Goal: Obtain resource: Download file/media

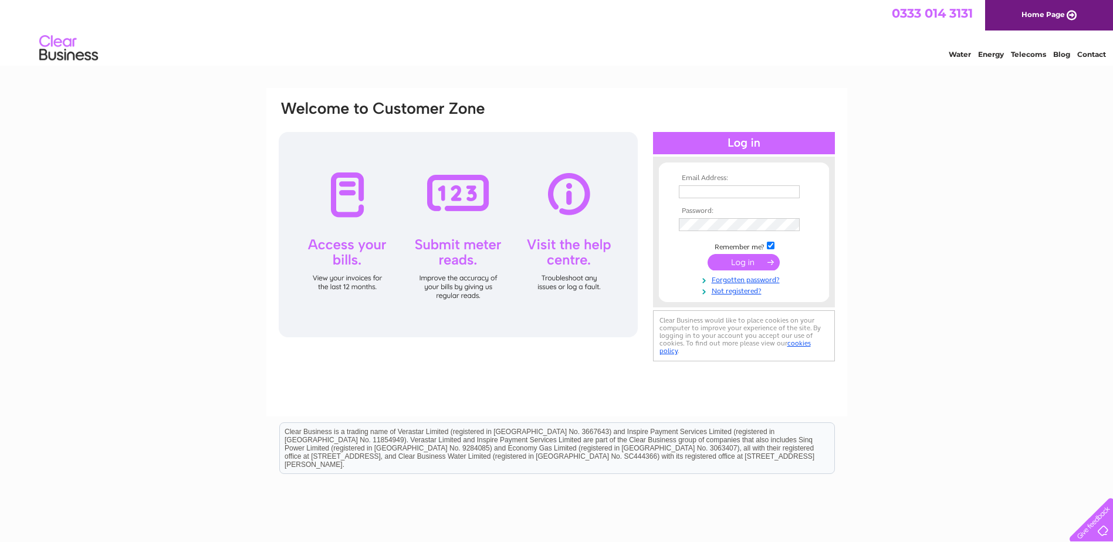
type input "[PERSON_NAME][EMAIL_ADDRESS][PERSON_NAME][DOMAIN_NAME]"
click at [748, 263] on input "submit" at bounding box center [743, 262] width 72 height 16
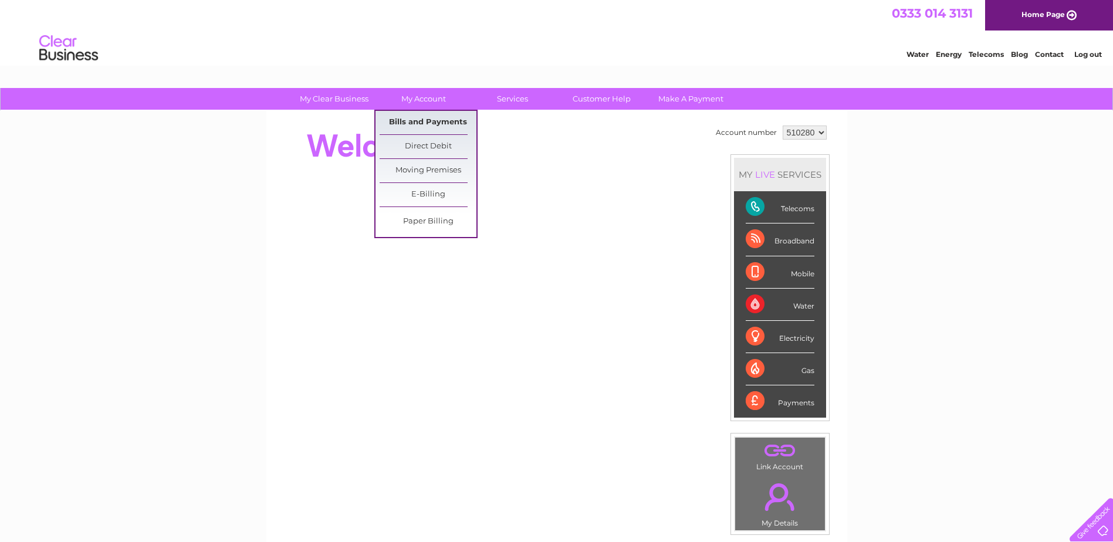
click at [439, 120] on link "Bills and Payments" at bounding box center [427, 122] width 97 height 23
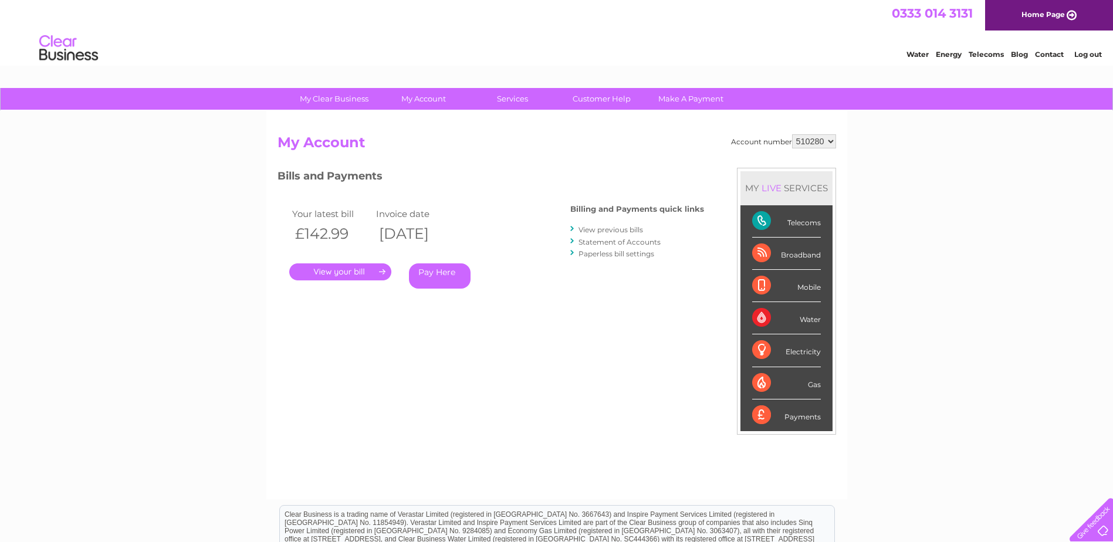
click at [606, 232] on link "View previous bills" at bounding box center [610, 229] width 65 height 9
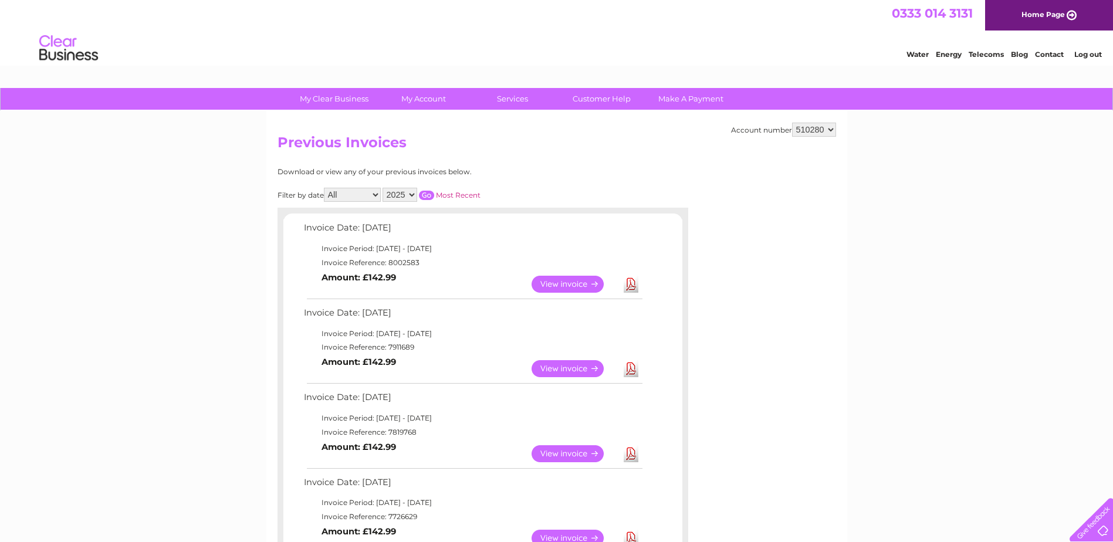
click at [632, 285] on link "Download" at bounding box center [630, 284] width 15 height 17
click at [819, 135] on select "510280 925795" at bounding box center [814, 130] width 44 height 14
select select "925795"
click at [792, 123] on select "510280 925795" at bounding box center [814, 130] width 44 height 14
click at [633, 286] on link "Download" at bounding box center [630, 284] width 15 height 17
